Goal: Task Accomplishment & Management: Use online tool/utility

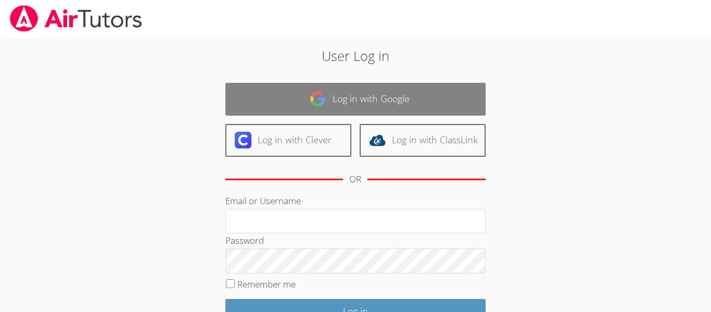
click at [368, 96] on link "Log in with Google" at bounding box center [356, 99] width 260 height 33
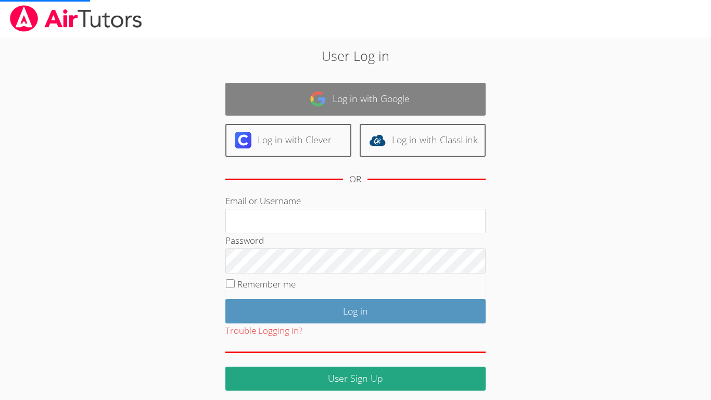
click at [357, 104] on link "Log in with Google" at bounding box center [356, 99] width 260 height 33
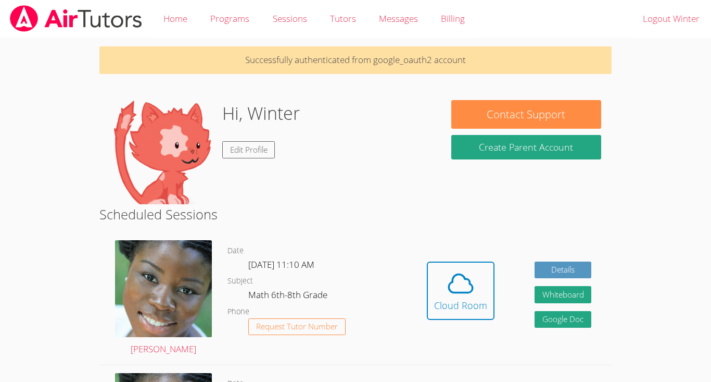
click at [704, 196] on body "Home Programs Sessions Tutors Messages Billing Logout Winter Successfully authe…" at bounding box center [355, 191] width 711 height 382
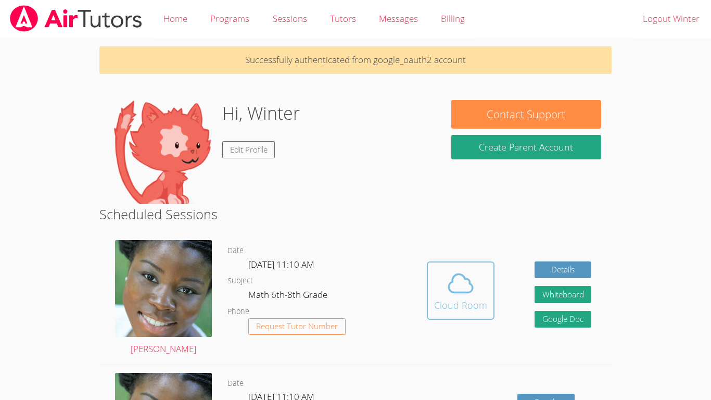
click at [442, 272] on span at bounding box center [460, 283] width 53 height 29
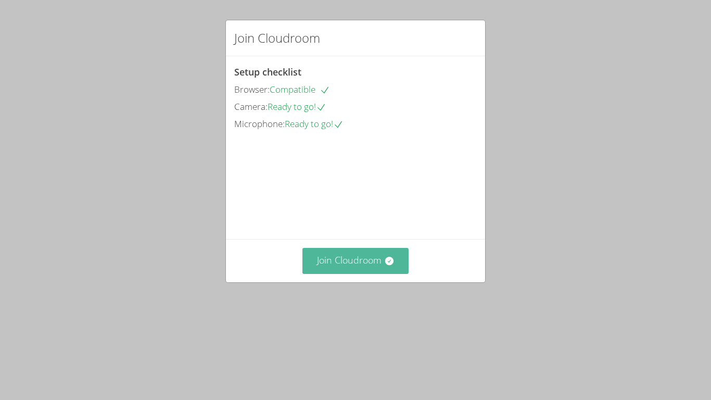
click at [354, 273] on button "Join Cloudroom" at bounding box center [356, 261] width 107 height 26
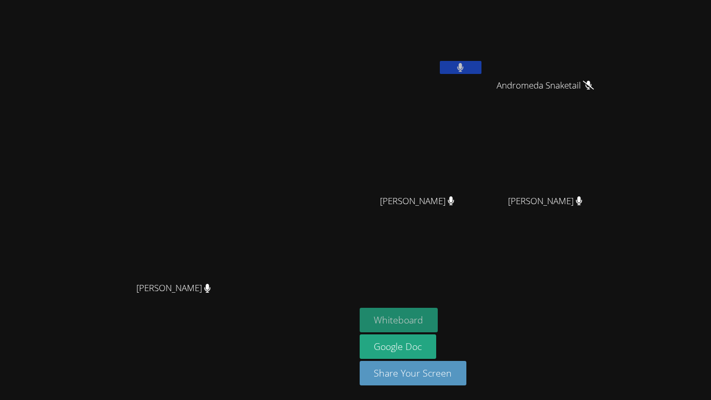
click at [439, 310] on button "Whiteboard" at bounding box center [399, 320] width 79 height 24
click at [256, 93] on video at bounding box center [177, 179] width 156 height 195
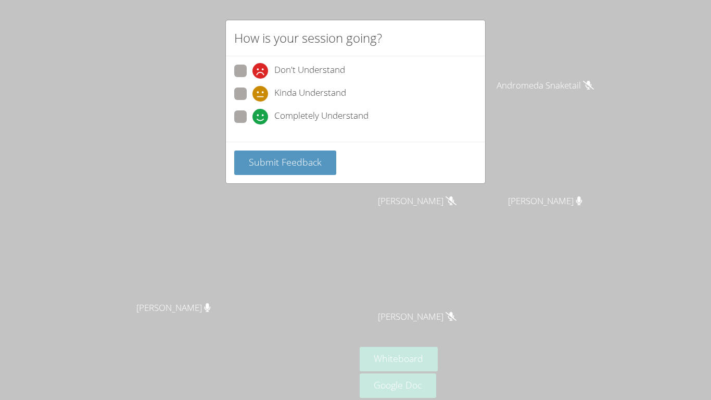
click at [272, 119] on div "Completely Understand" at bounding box center [311, 117] width 116 height 16
click at [261, 119] on input "Completely Understand" at bounding box center [257, 114] width 9 height 9
radio input "true"
click at [280, 171] on button "Submit Feedback" at bounding box center [285, 163] width 102 height 24
